Goal: Navigation & Orientation: Go to known website

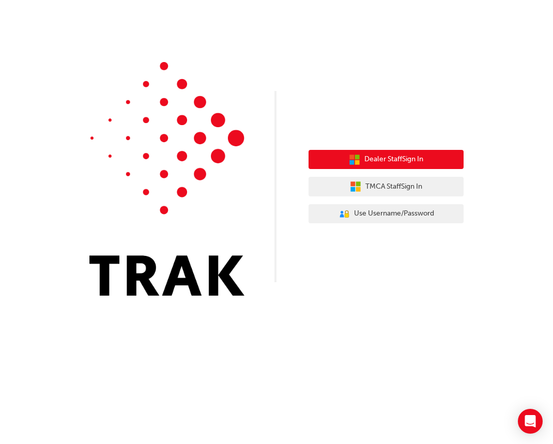
click at [376, 161] on span "Dealer Staff Sign In" at bounding box center [394, 160] width 59 height 12
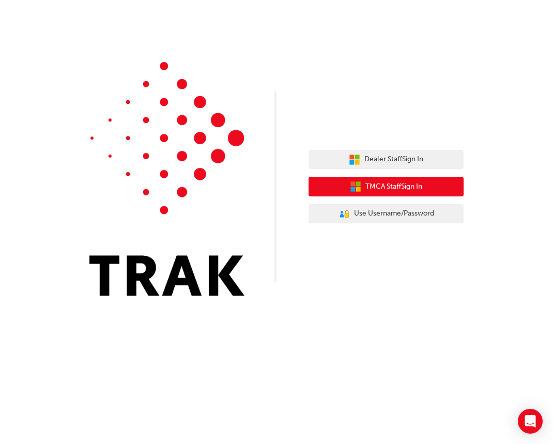
click at [404, 179] on button "TMCA Staff Sign In" at bounding box center [386, 187] width 155 height 20
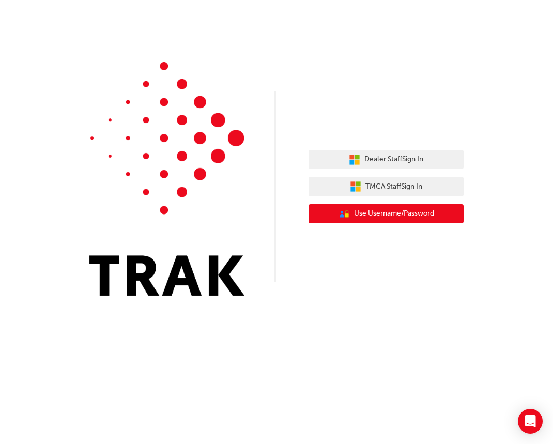
click at [369, 218] on span "Use Username/Password" at bounding box center [394, 214] width 80 height 12
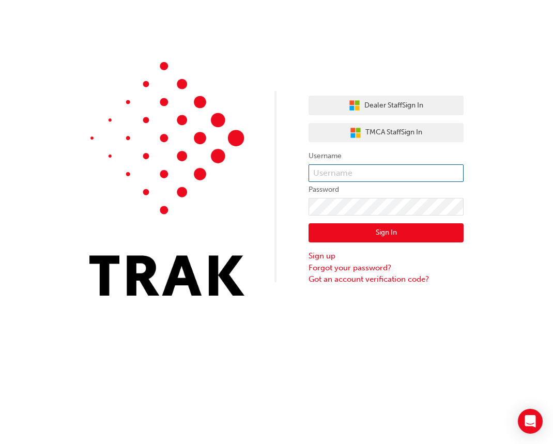
click at [342, 171] on input "text" at bounding box center [386, 173] width 155 height 18
type input "[EMAIL_ADDRESS][DOMAIN_NAME]"
click at [376, 232] on button "Sign In" at bounding box center [386, 233] width 155 height 20
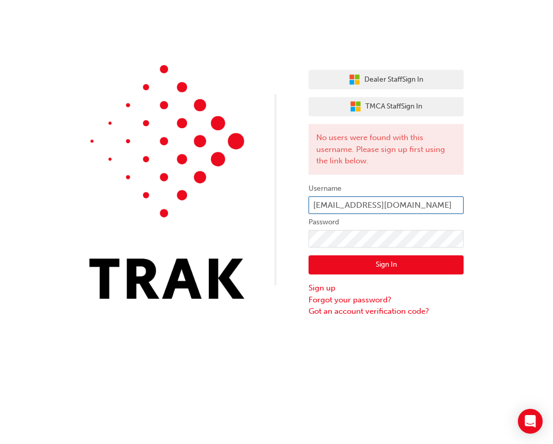
click at [326, 207] on input "[EMAIL_ADDRESS][DOMAIN_NAME]" at bounding box center [386, 206] width 155 height 18
type input "[PERSON_NAME][EMAIL_ADDRESS][PERSON_NAME][DOMAIN_NAME]"
click at [386, 266] on button "Sign In" at bounding box center [386, 266] width 155 height 20
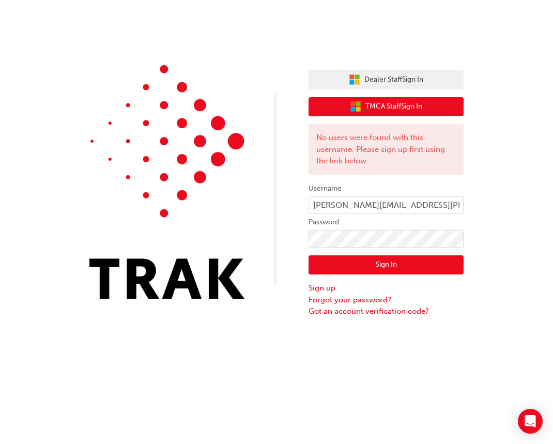
click at [386, 114] on button "TMCA Staff Sign In" at bounding box center [386, 107] width 155 height 20
